Goal: Find specific fact: Find specific fact

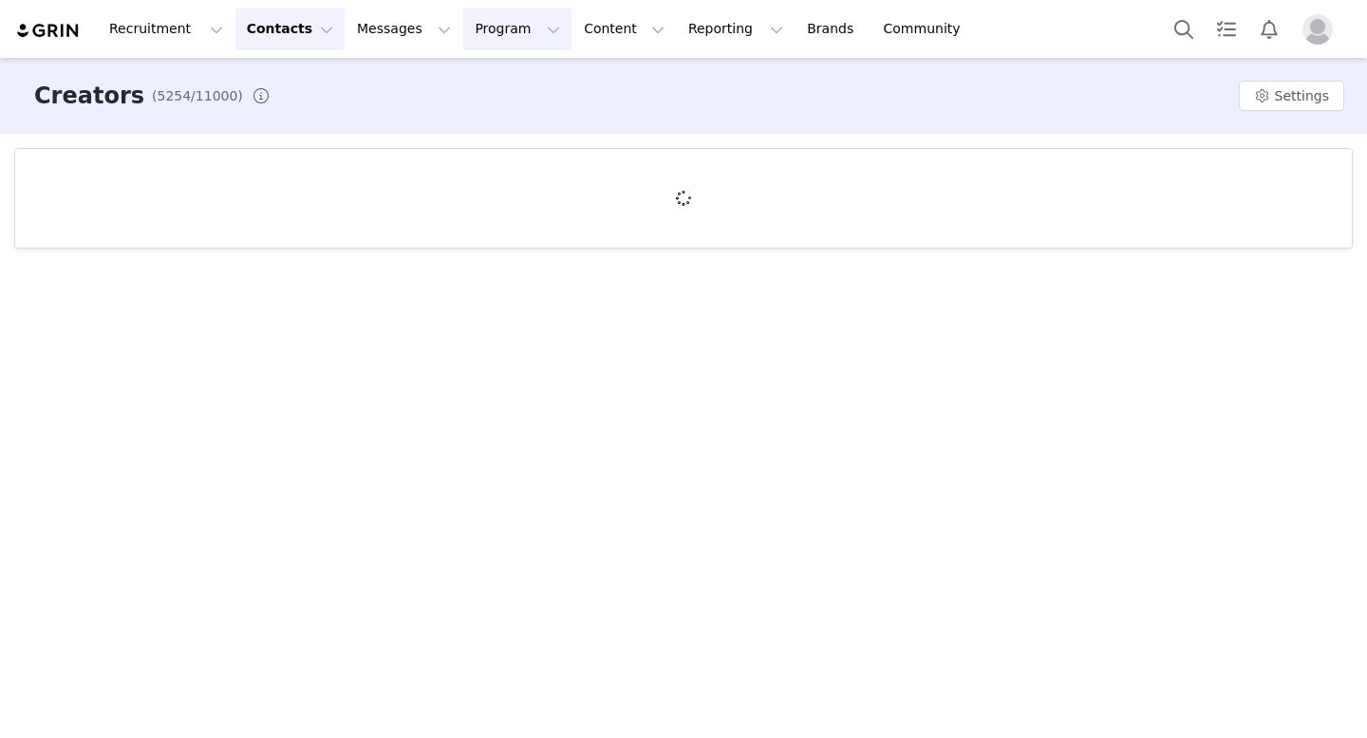
click at [463, 37] on button "Program Program" at bounding box center [517, 29] width 108 height 43
click at [458, 102] on link "Campaigns" at bounding box center [509, 119] width 150 height 35
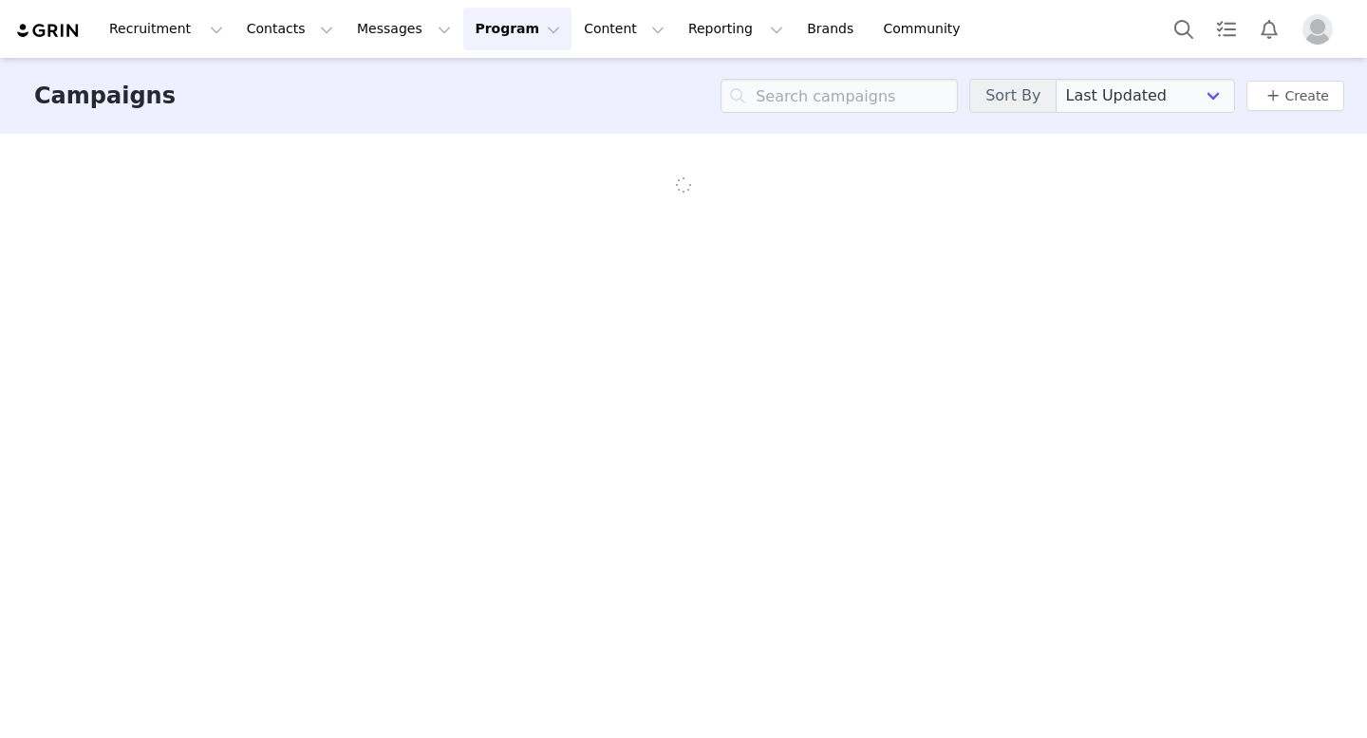
click at [464, 81] on div "Campaigns Sort By Last Updated Newest to Oldest Oldest to Newest Title A-Z Titl…" at bounding box center [683, 96] width 1367 height 76
click at [475, 34] on button "Program Program" at bounding box center [517, 29] width 108 height 43
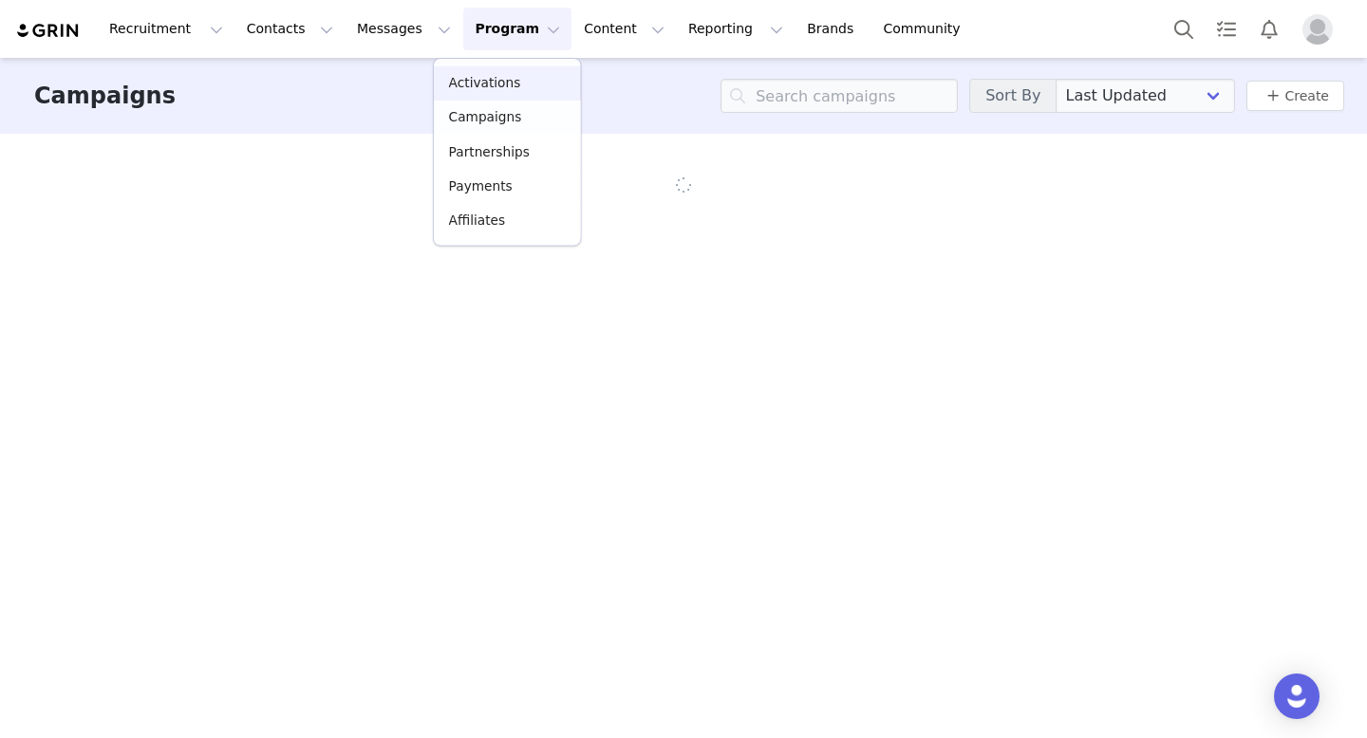
click at [475, 70] on link "Activations" at bounding box center [507, 83] width 146 height 34
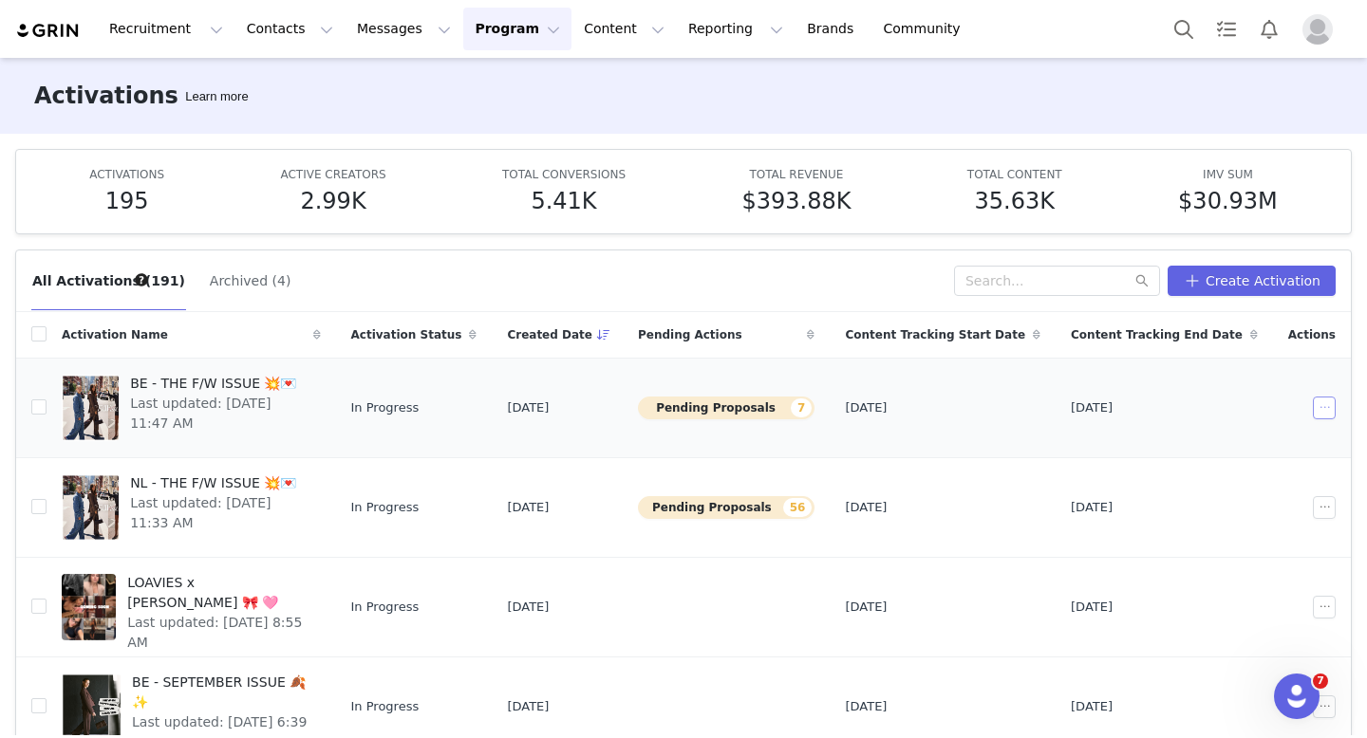
click at [1327, 412] on button "button" at bounding box center [1324, 408] width 23 height 23
click at [1206, 443] on span "Edit" at bounding box center [1205, 442] width 26 height 21
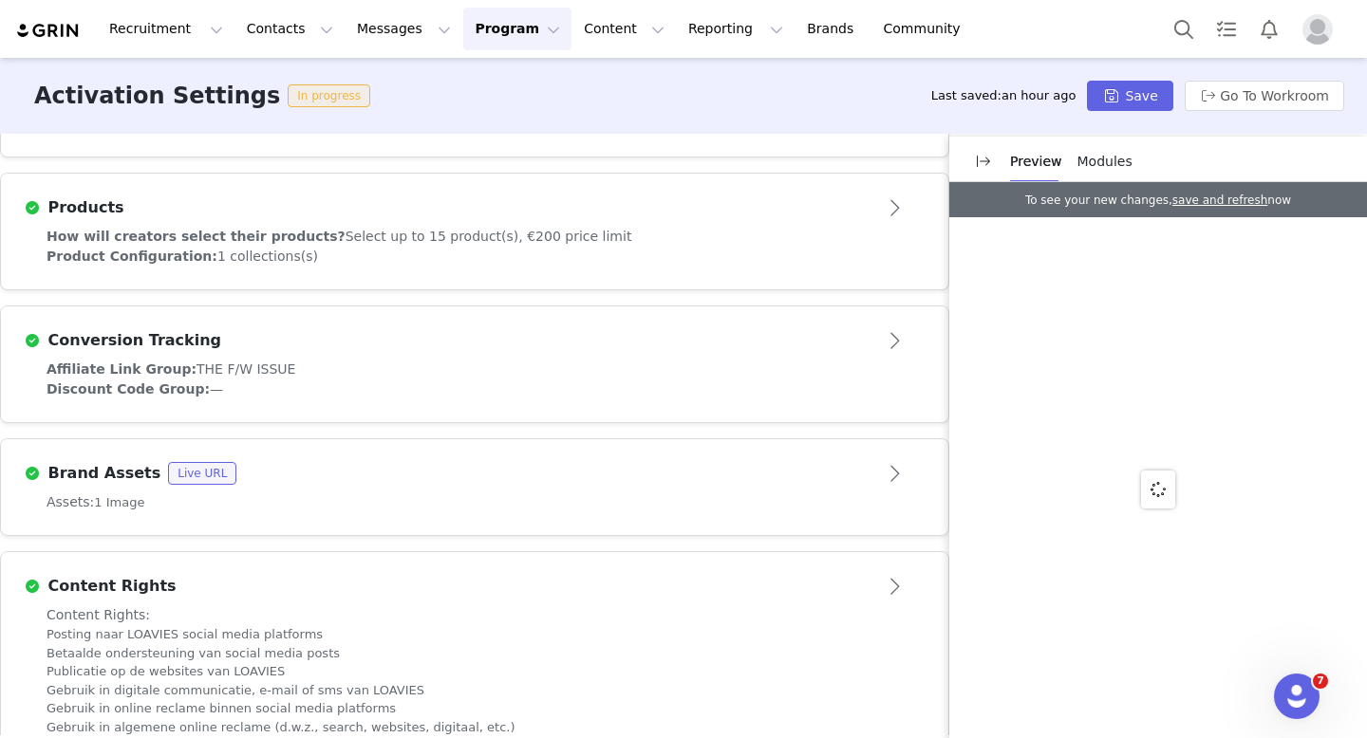
scroll to position [1019, 0]
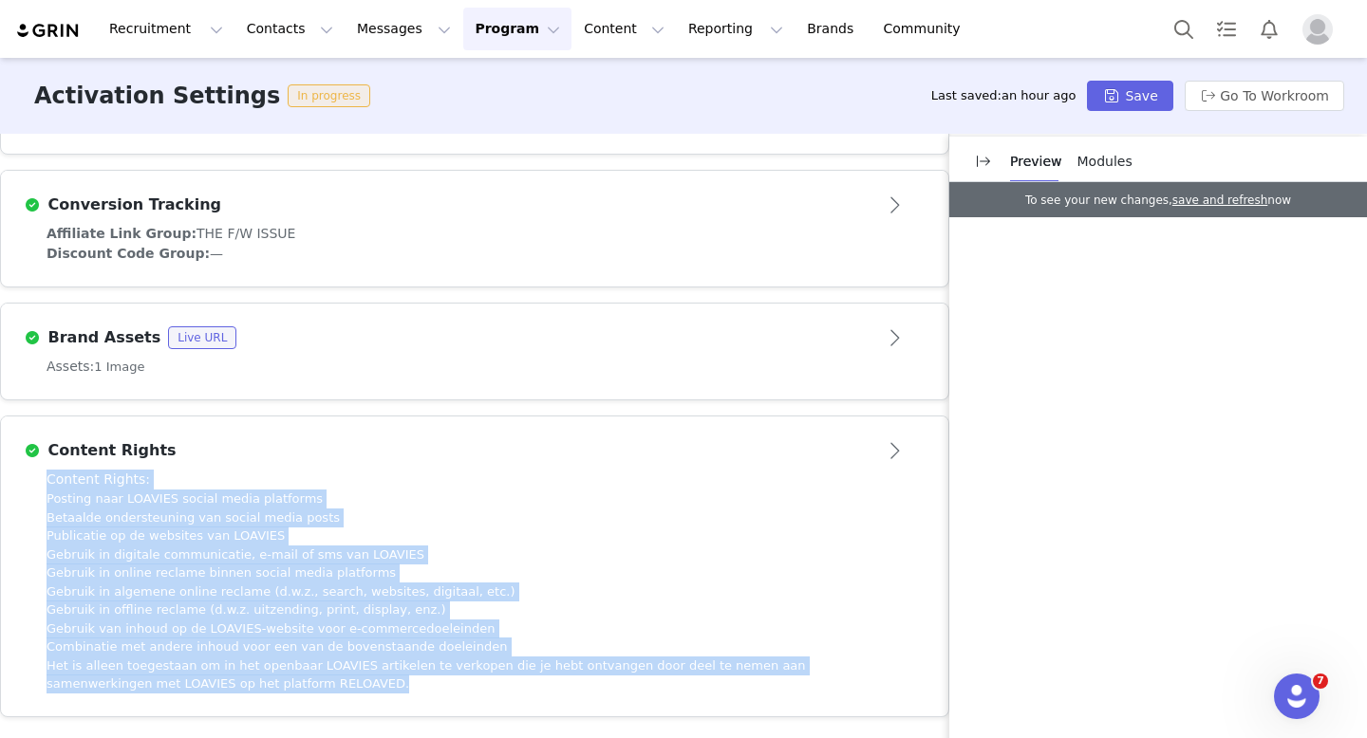
drag, startPoint x: 290, startPoint y: 689, endPoint x: 43, endPoint y: 469, distance: 331.4
click at [43, 470] on div "Content Rights: Posting naar LOAVIES social media platforms Betaalde ondersteun…" at bounding box center [474, 593] width 947 height 247
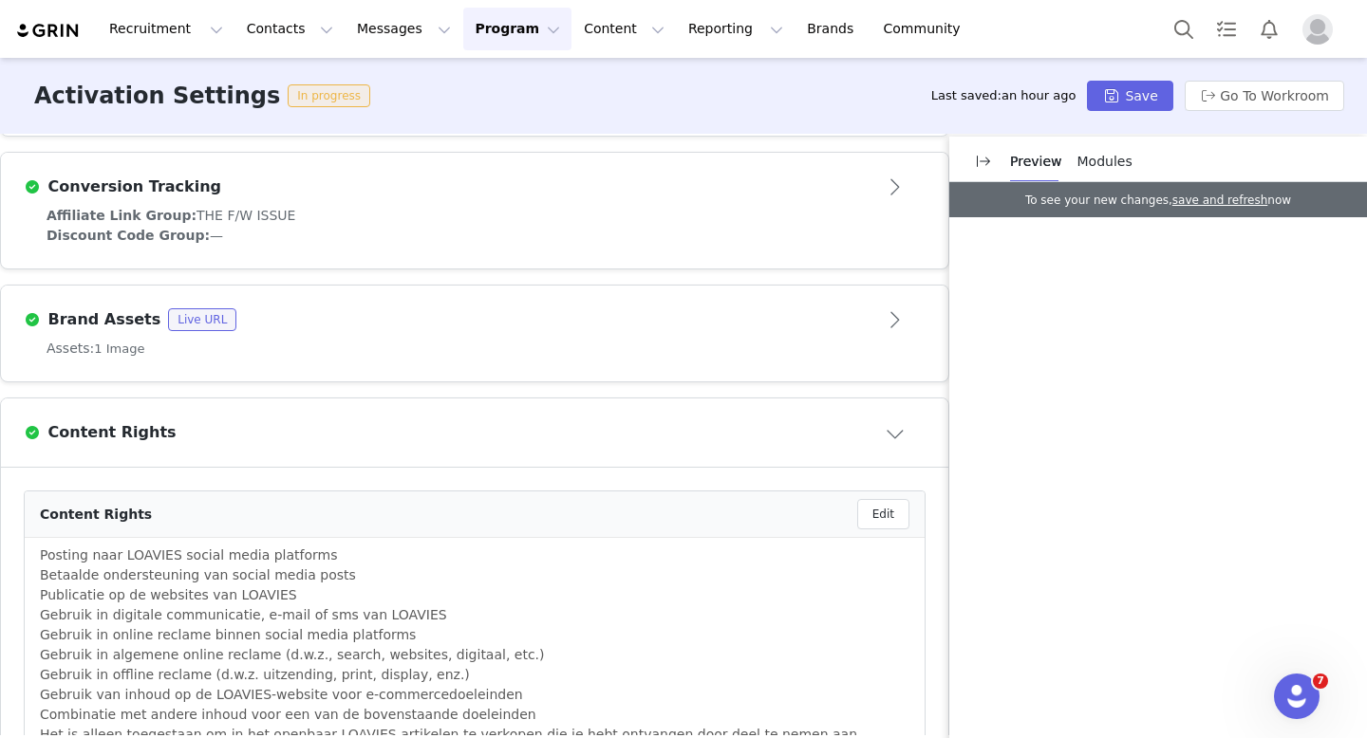
scroll to position [1215, 0]
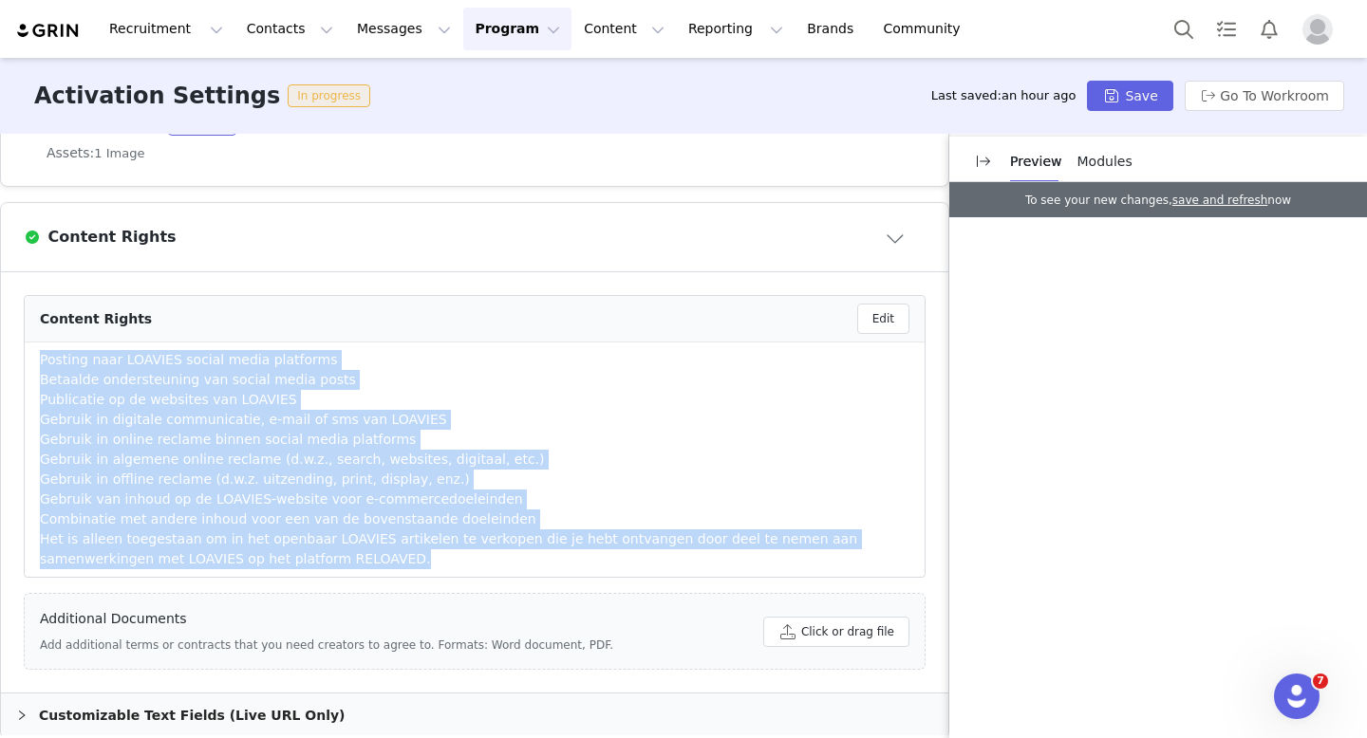
drag, startPoint x: 326, startPoint y: 572, endPoint x: 35, endPoint y: 376, distance: 350.6
click at [35, 376] on li "Posting naar LOAVIES social media platforms Betaalde ondersteuning van social m…" at bounding box center [475, 460] width 900 height 234
copy div "Posting naar LOAVIES social media platforms Betaalde ondersteuning van social m…"
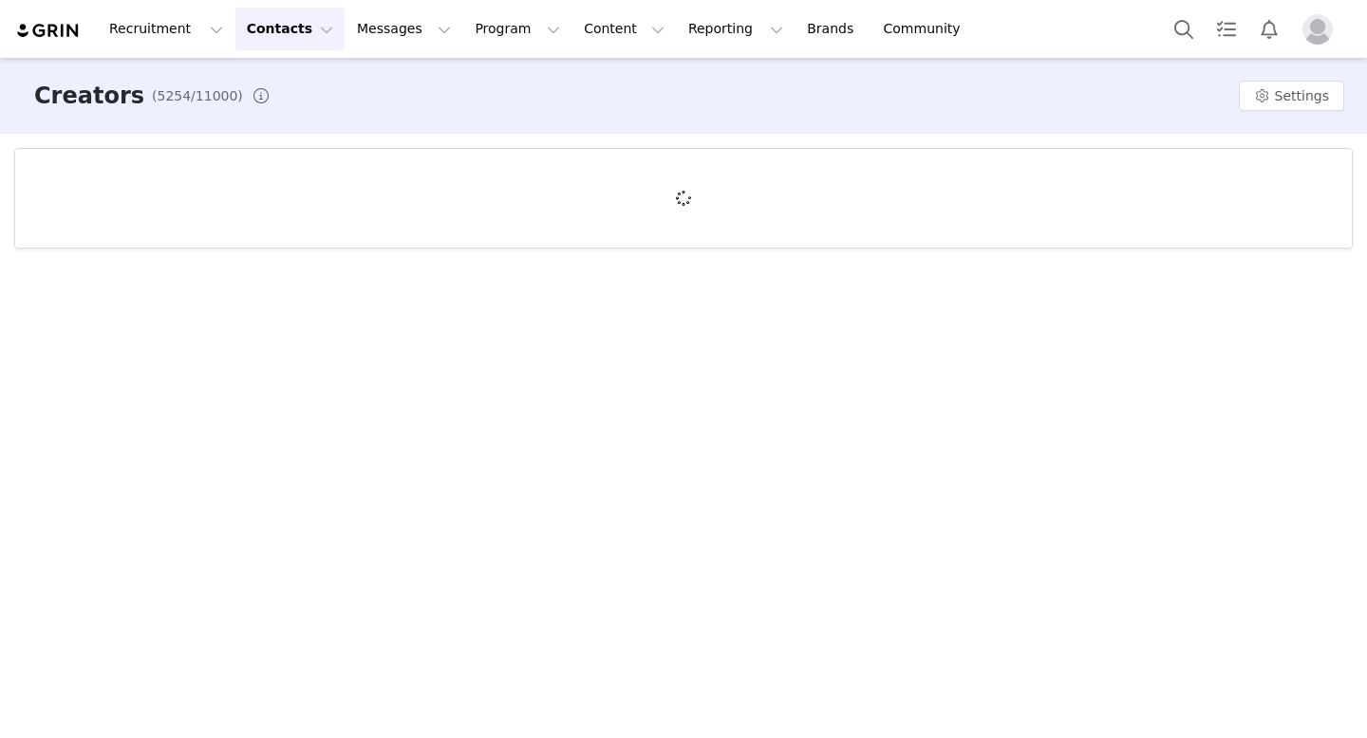
click at [283, 35] on button "Contacts Contacts" at bounding box center [289, 29] width 109 height 43
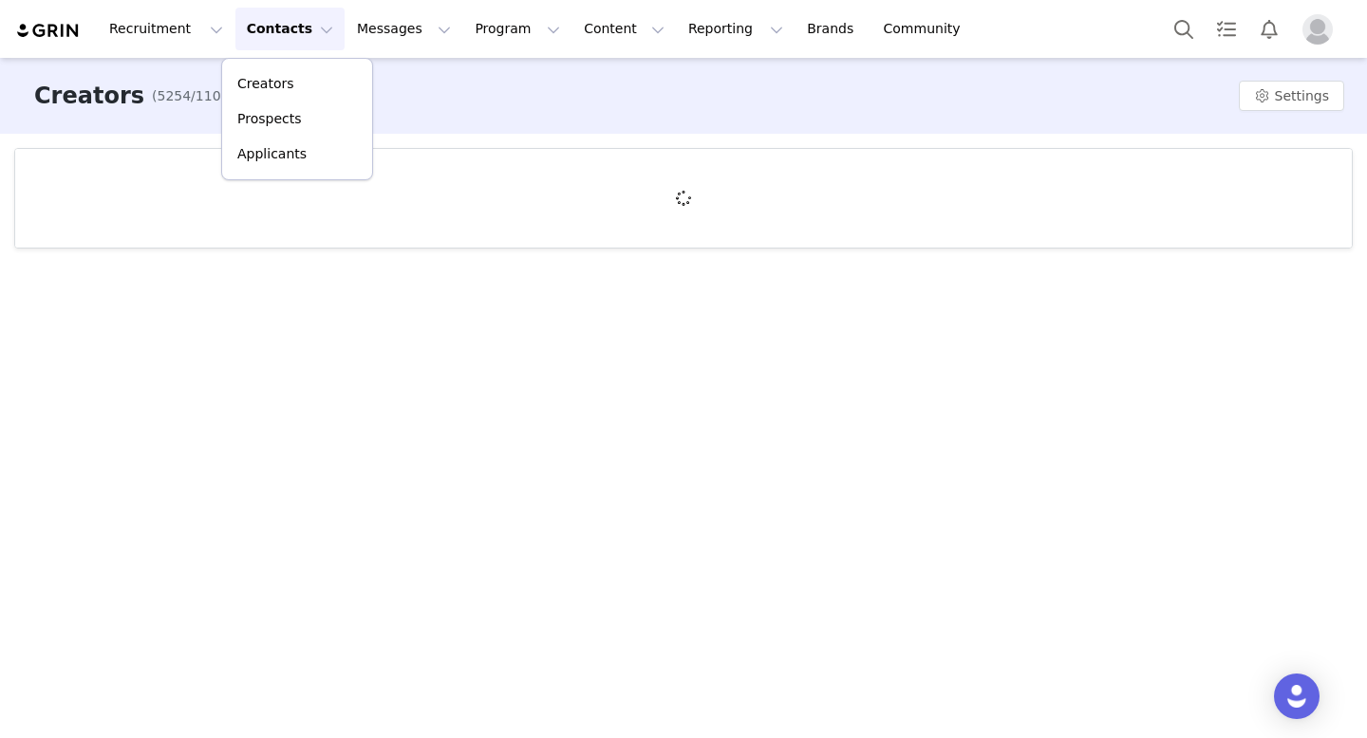
click at [280, 65] on div "Creators Prospects Applicants" at bounding box center [297, 119] width 152 height 122
click at [278, 74] on p "Creators" at bounding box center [265, 84] width 57 height 20
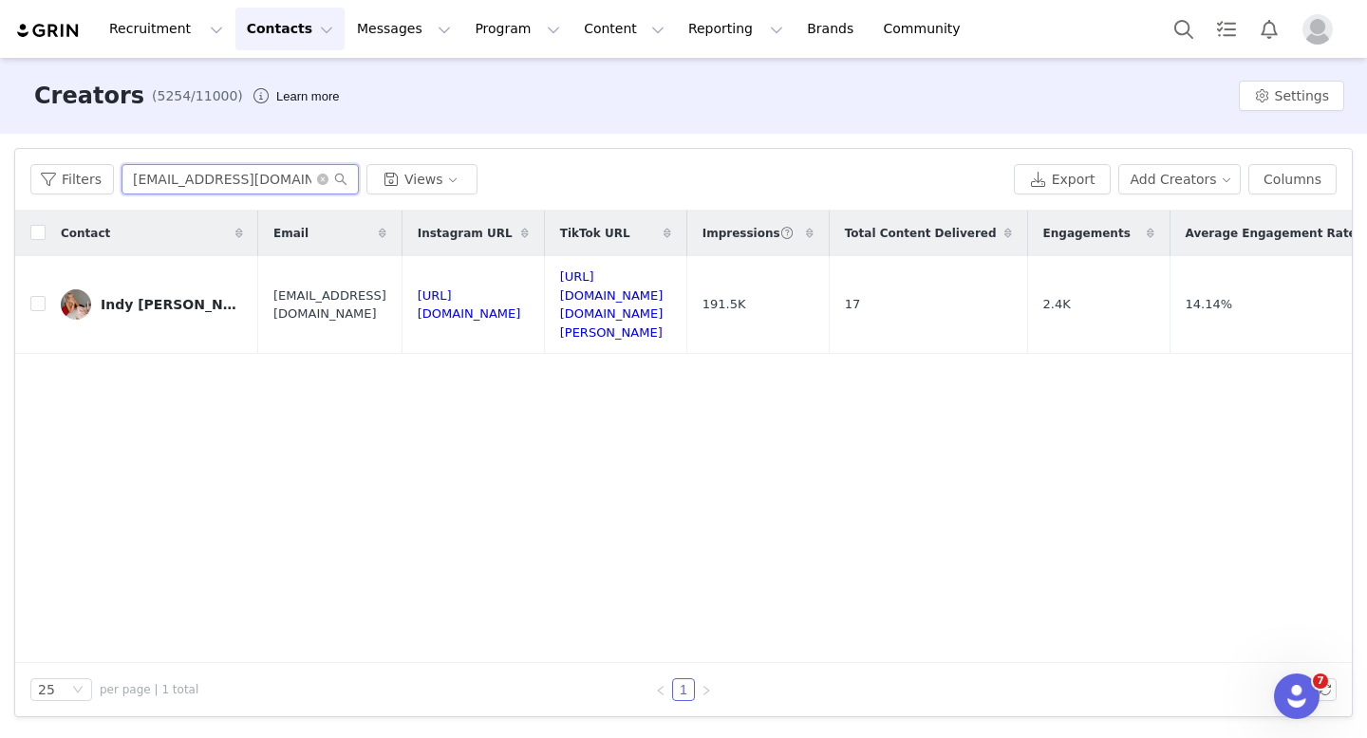
click at [255, 181] on input "[EMAIL_ADDRESS][DOMAIN_NAME]" at bounding box center [239, 179] width 237 height 30
paste input "[PERSON_NAME]"
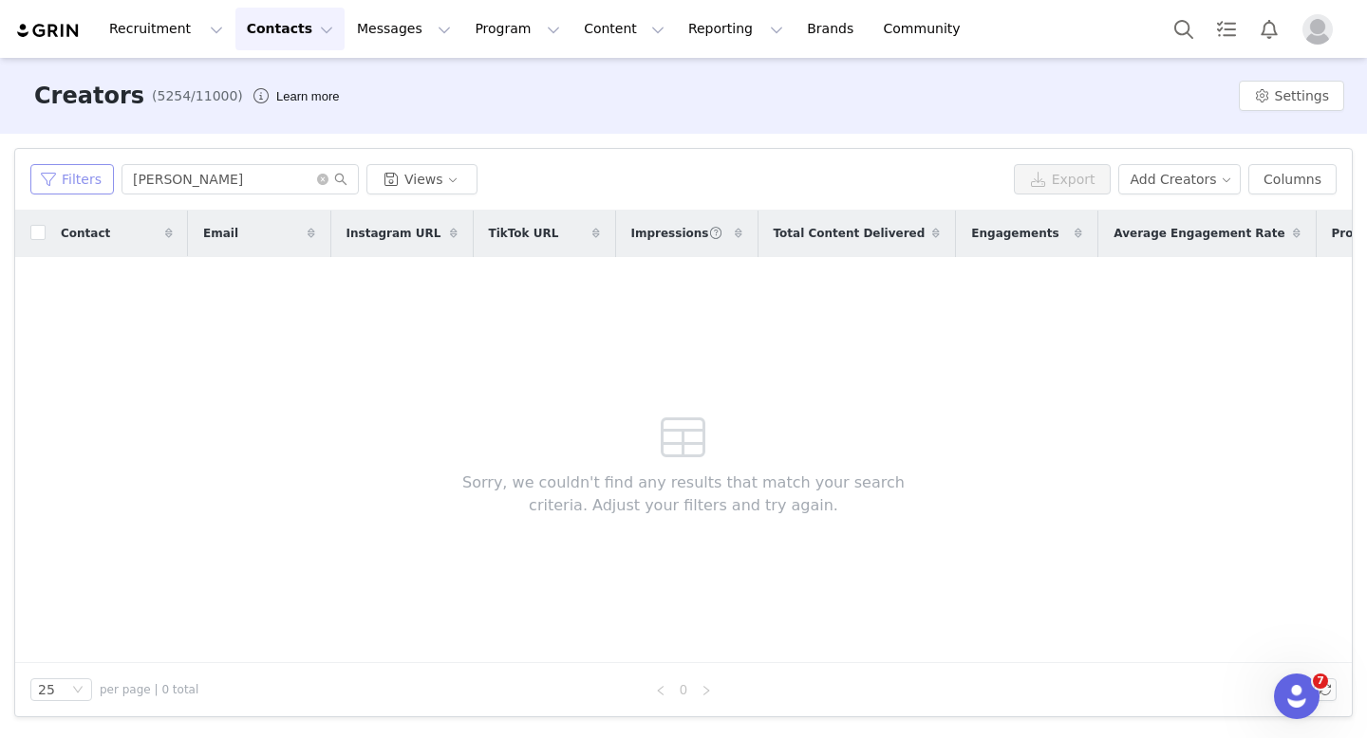
click at [71, 180] on button "Filters" at bounding box center [72, 179] width 84 height 30
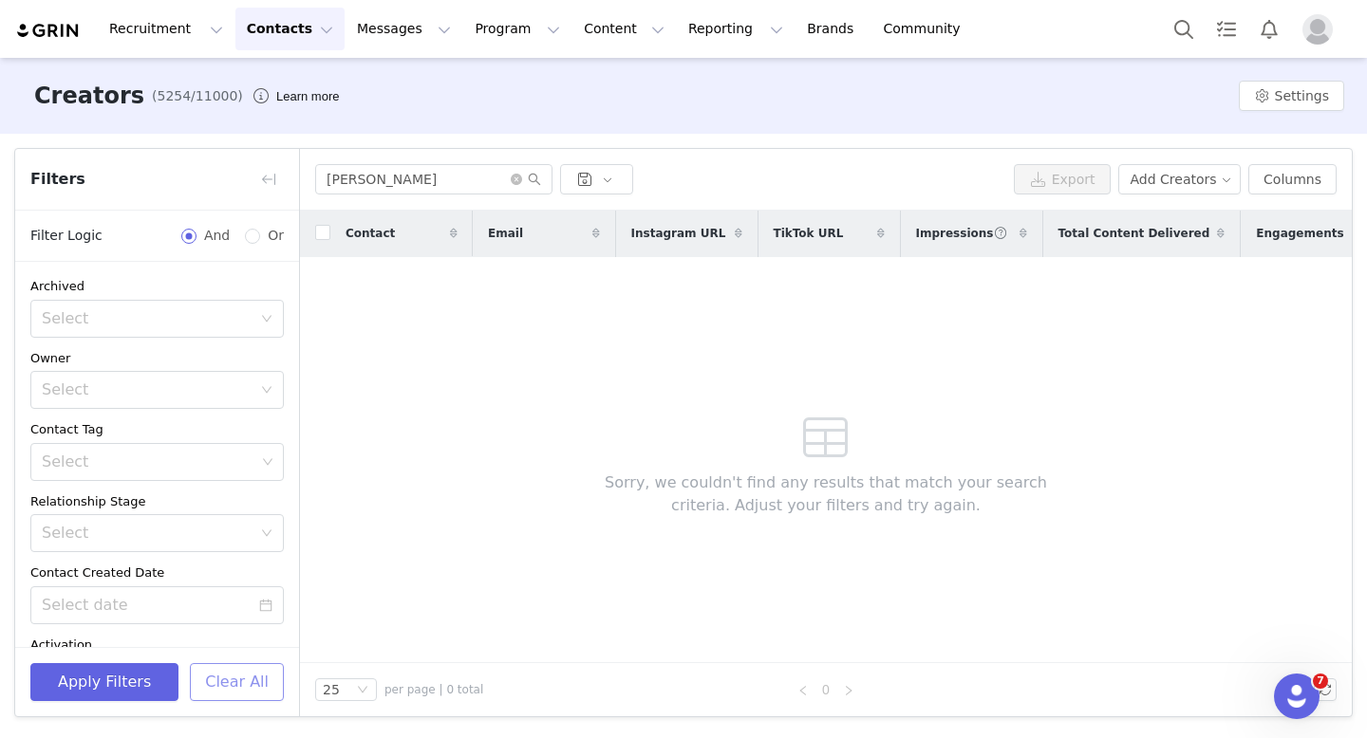
click at [233, 673] on button "Clear All" at bounding box center [237, 682] width 94 height 38
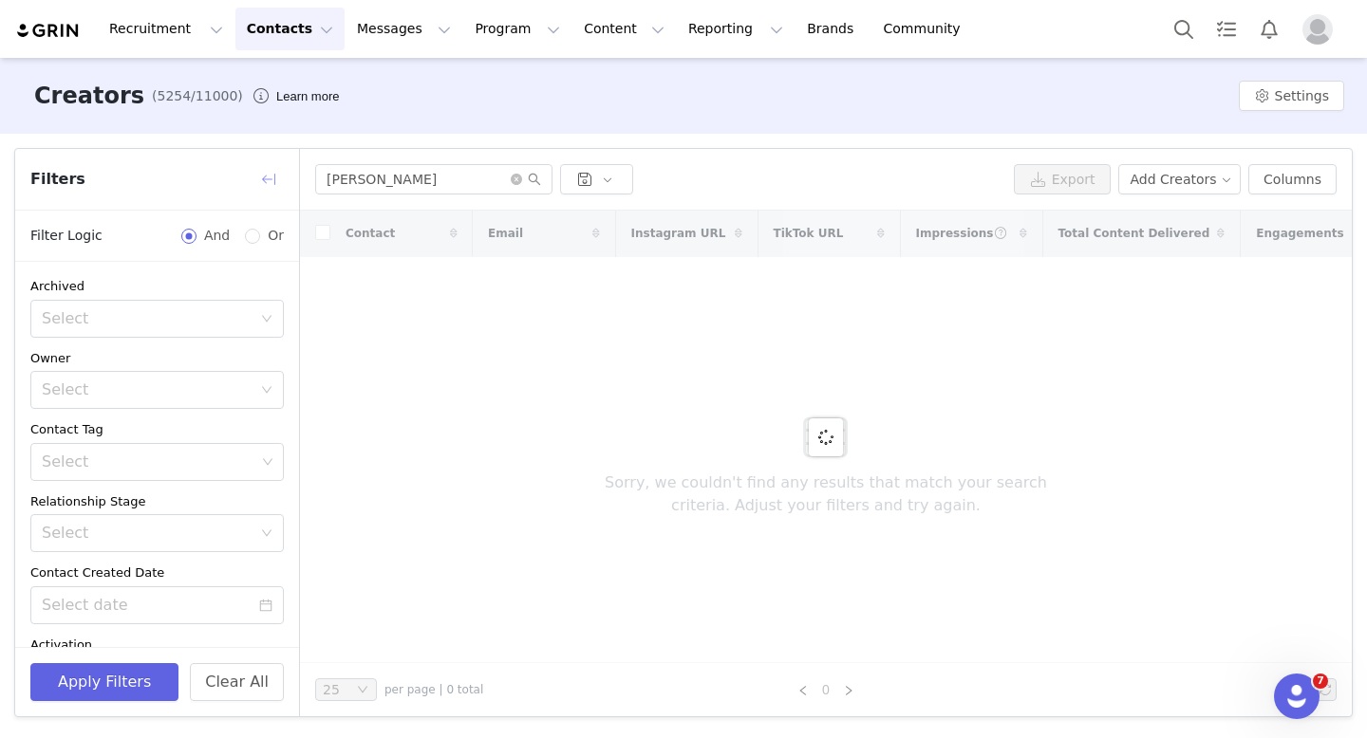
click at [266, 177] on button "button" at bounding box center [268, 179] width 30 height 30
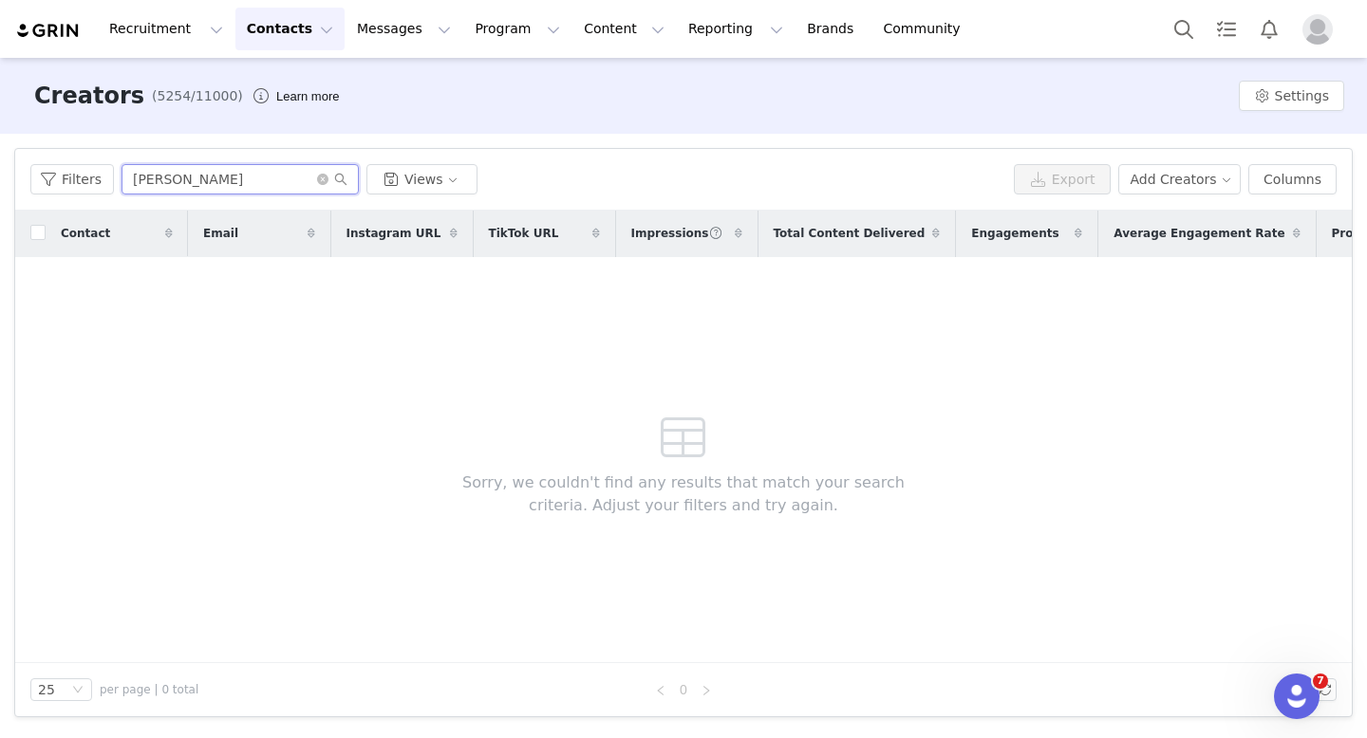
click at [270, 179] on input "[PERSON_NAME]" at bounding box center [239, 179] width 237 height 30
paste input "text"
type input "[PERSON_NAME]"
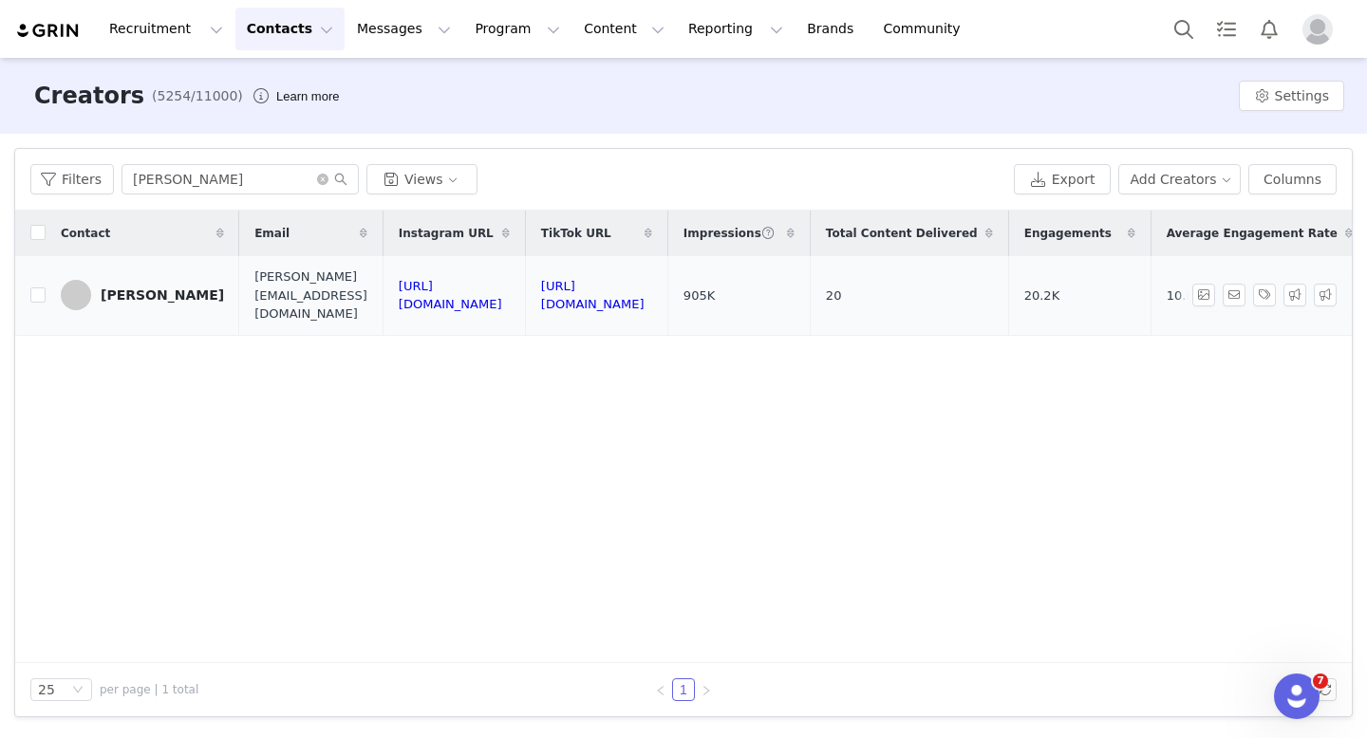
click at [167, 288] on div "[PERSON_NAME]" at bounding box center [162, 295] width 123 height 15
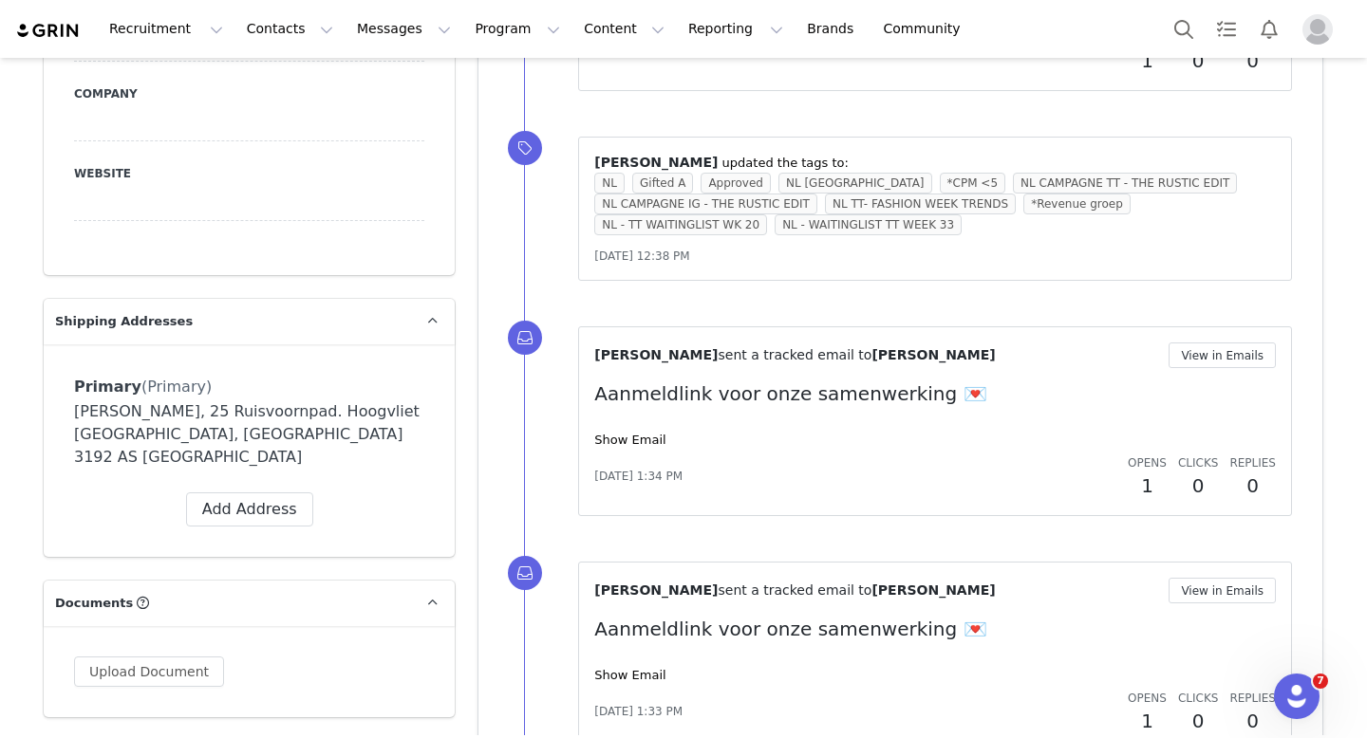
scroll to position [1461, 0]
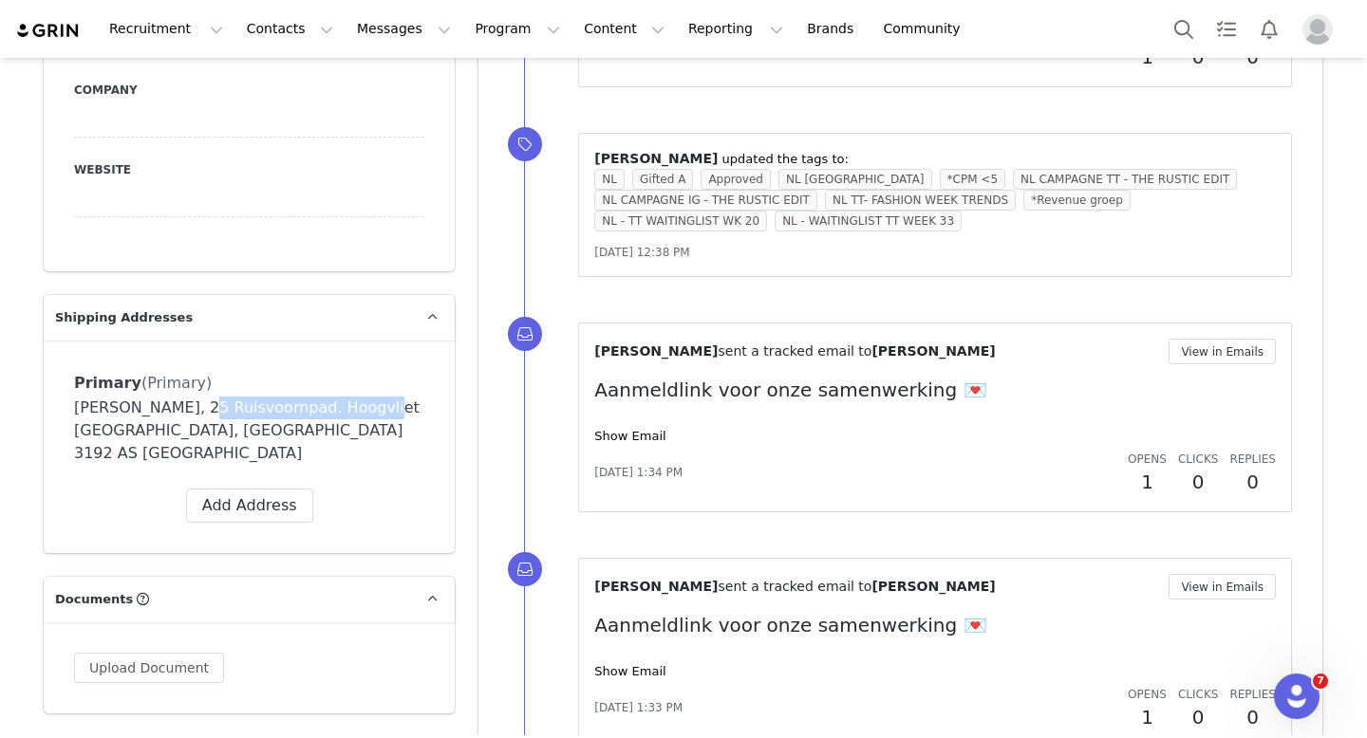
drag, startPoint x: 372, startPoint y: 299, endPoint x: 183, endPoint y: 315, distance: 189.6
click at [183, 397] on div "[PERSON_NAME], 25 Ruisvoornpad. Hoogvliet [GEOGRAPHIC_DATA], [GEOGRAPHIC_DATA] …" at bounding box center [249, 431] width 350 height 68
copy div "Ruisvoornpad. [GEOGRAPHIC_DATA]"
drag, startPoint x: 309, startPoint y: 336, endPoint x: 249, endPoint y: 338, distance: 60.8
click at [249, 397] on div "[PERSON_NAME], 25 Ruisvoornpad. Hoogvliet [GEOGRAPHIC_DATA], [GEOGRAPHIC_DATA] …" at bounding box center [249, 431] width 350 height 68
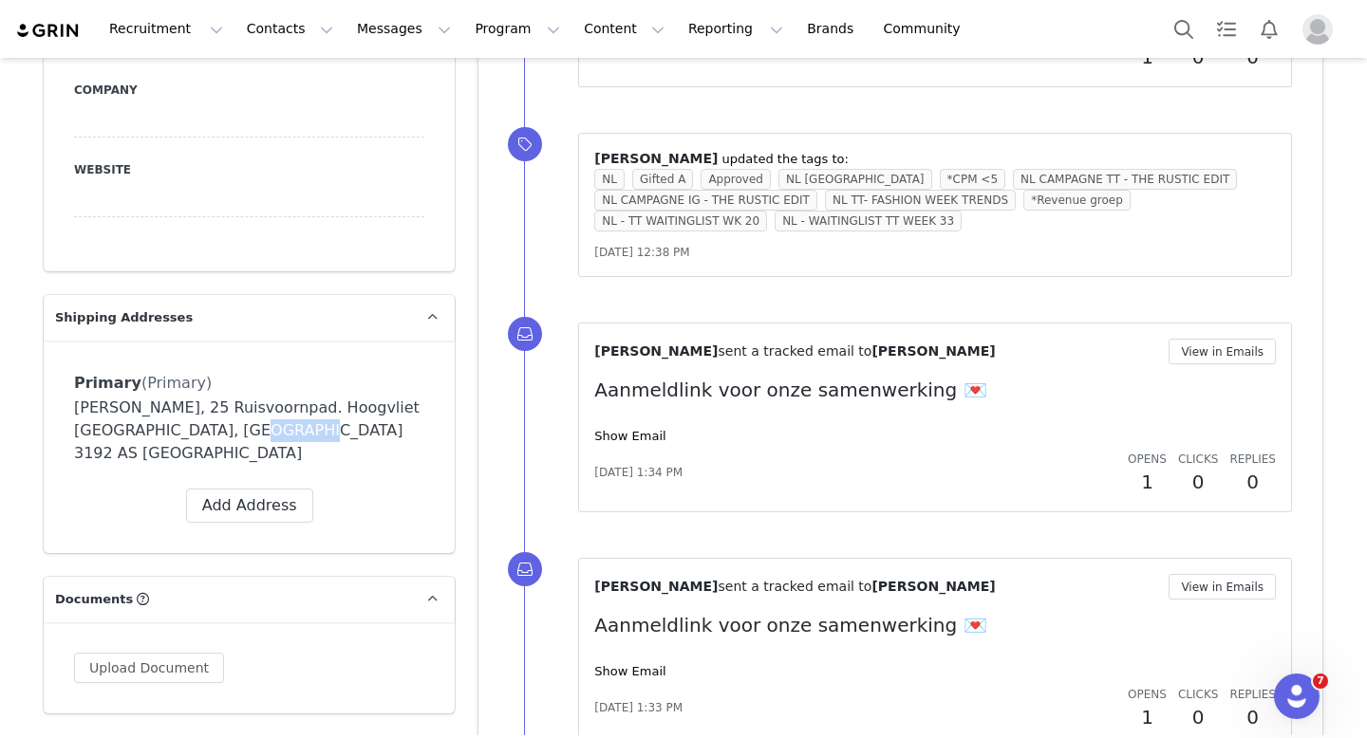
copy div "3192 AS"
